Goal: Task Accomplishment & Management: Use online tool/utility

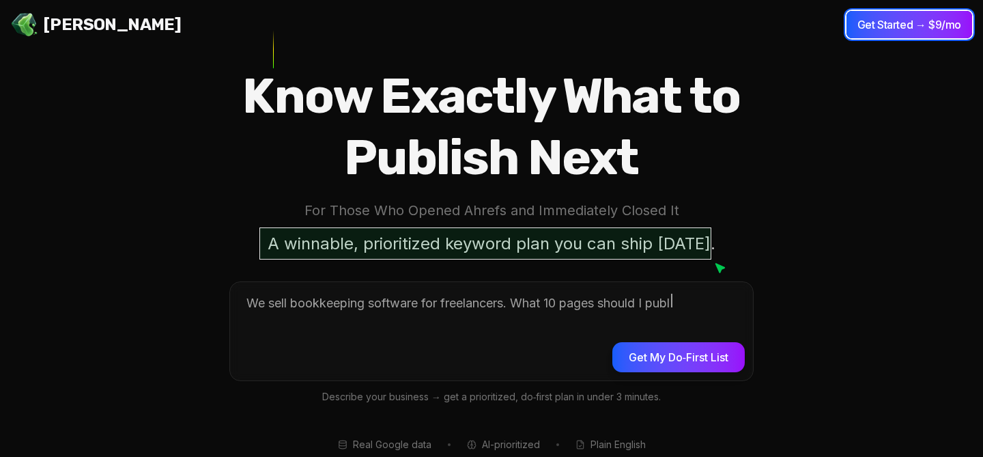
click at [861, 25] on button "Get Started → $9/mo" at bounding box center [909, 24] width 126 height 27
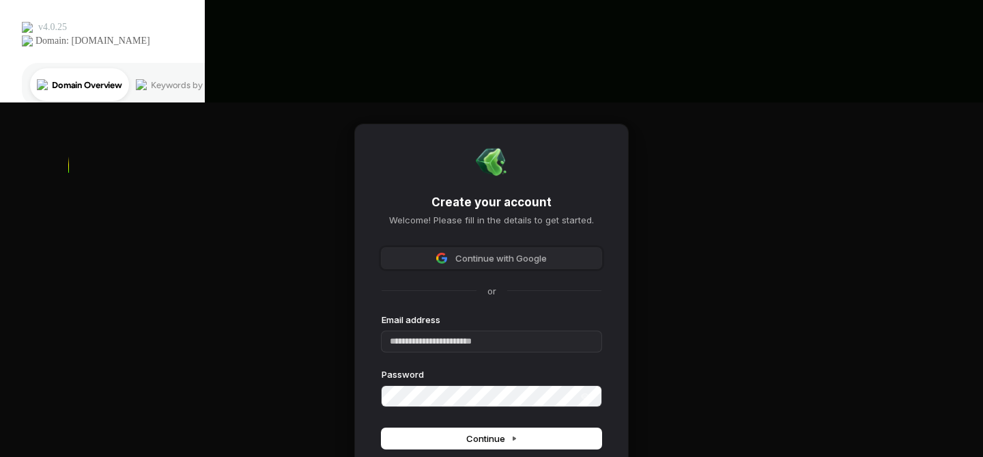
click at [509, 252] on span "Continue with Google" at bounding box center [500, 258] width 91 height 12
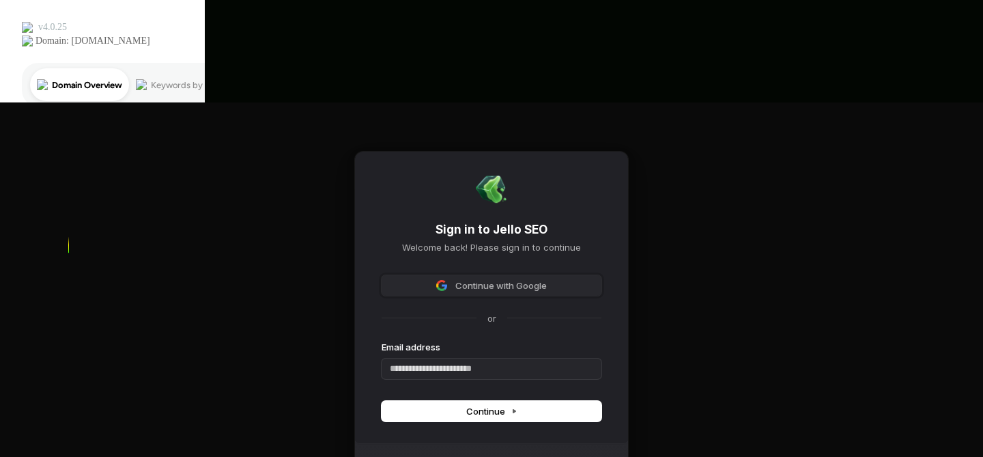
click at [519, 279] on span "Continue with Google" at bounding box center [500, 285] width 91 height 12
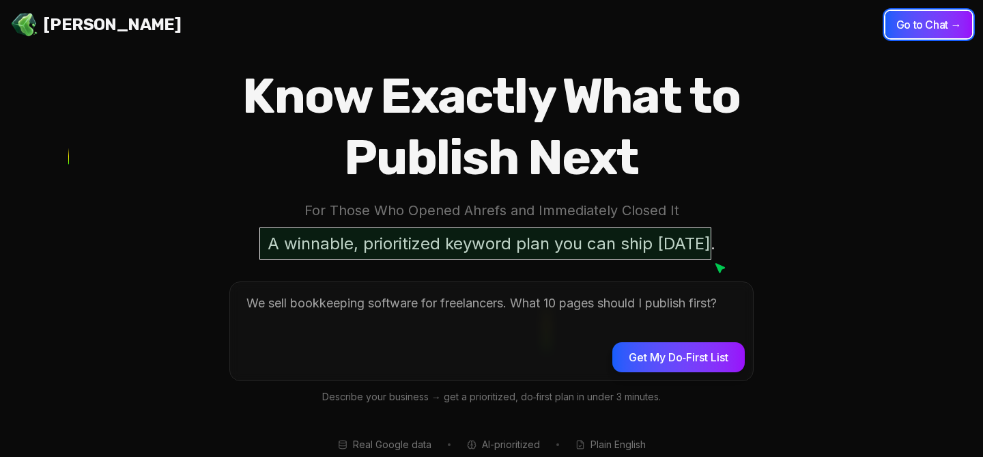
click at [947, 18] on button "Go to Chat →" at bounding box center [928, 24] width 87 height 27
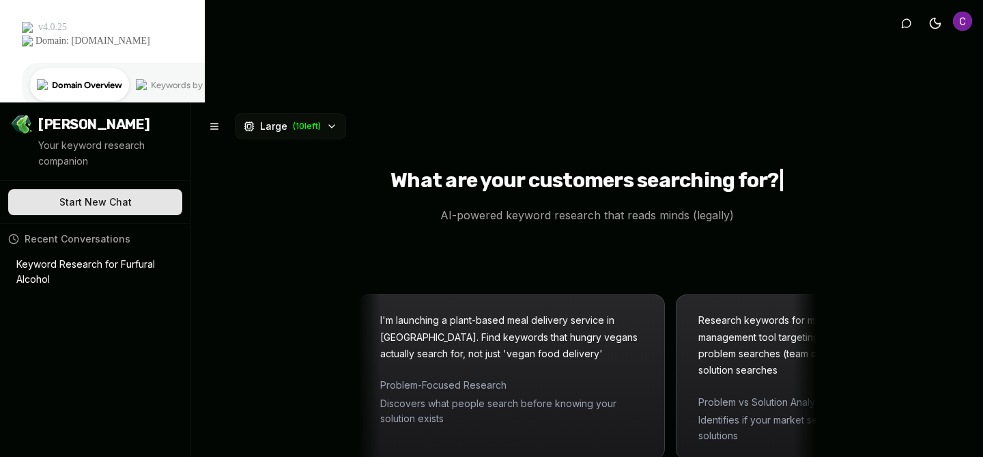
click at [934, 124] on div "What are your customers searching for? | AI-powered keyword research that reads…" at bounding box center [587, 330] width 792 height 457
click at [104, 232] on span "Recent Conversations" at bounding box center [78, 239] width 106 height 14
